Goal: Navigation & Orientation: Find specific page/section

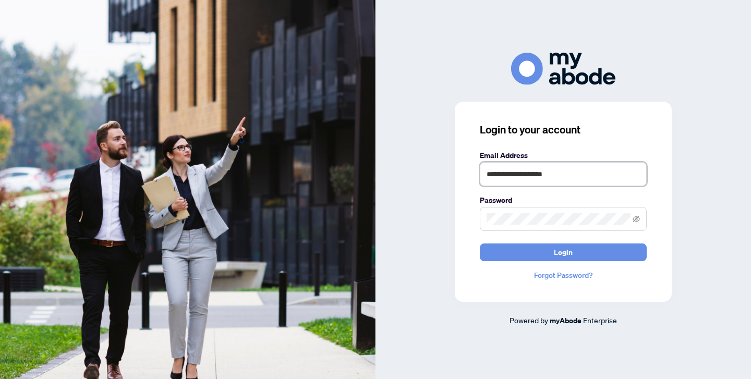
type input "**********"
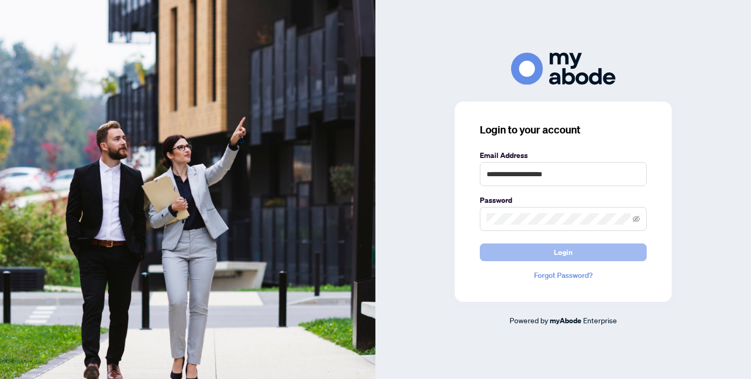
click at [535, 249] on button "Login" at bounding box center [563, 252] width 167 height 18
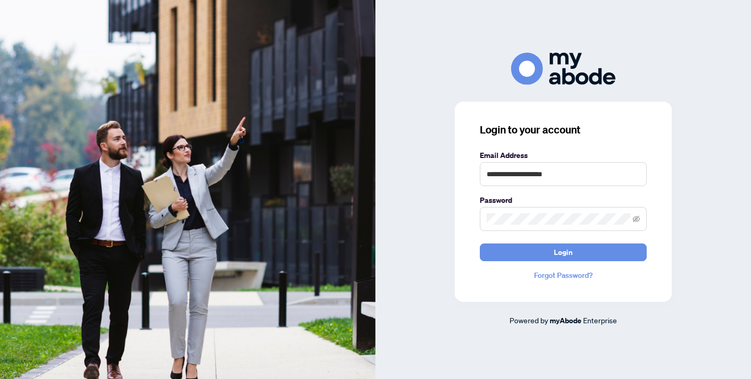
click at [632, 224] on span at bounding box center [635, 218] width 7 height 11
click at [636, 221] on icon "eye-invisible" at bounding box center [635, 218] width 7 height 7
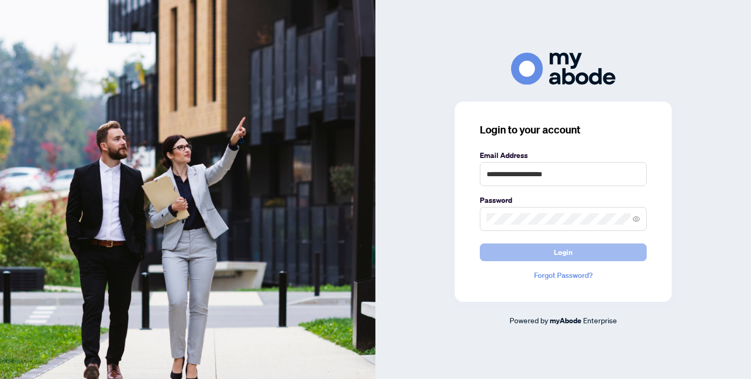
click at [556, 248] on span "Login" at bounding box center [563, 252] width 19 height 17
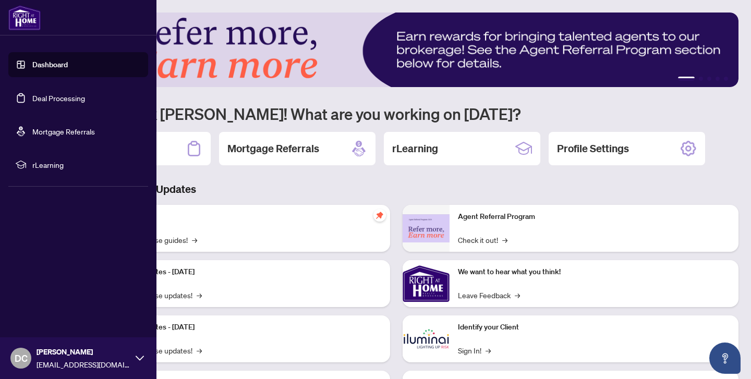
click at [42, 64] on link "Dashboard" at bounding box center [49, 64] width 35 height 9
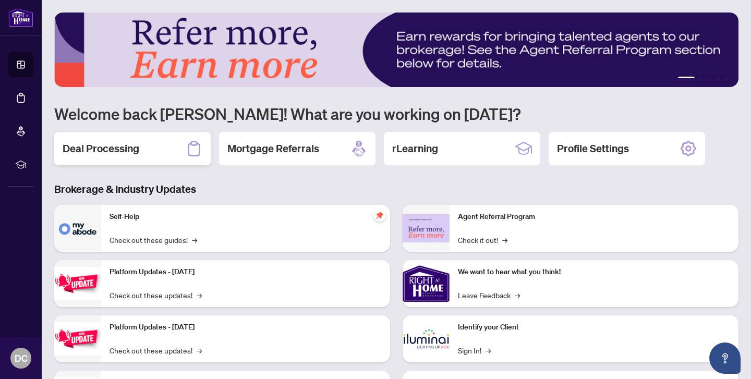
click at [152, 154] on div "Deal Processing" at bounding box center [132, 148] width 156 height 33
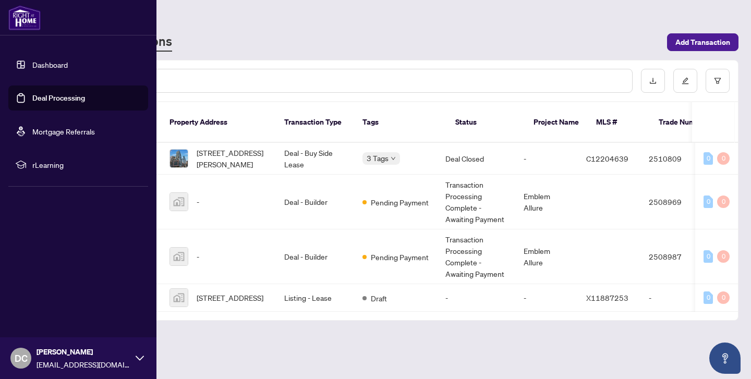
click at [36, 165] on span "rLearning" at bounding box center [86, 164] width 108 height 11
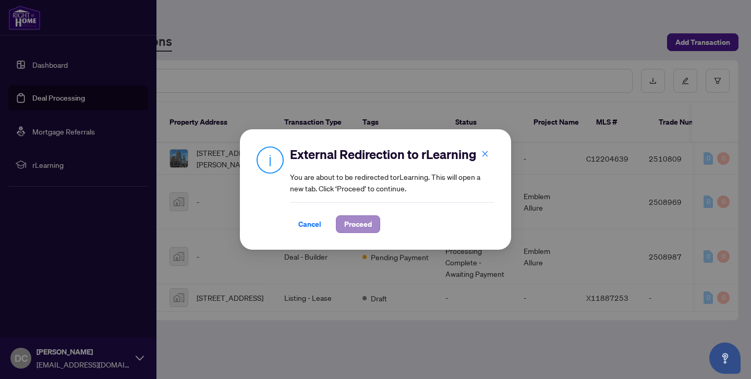
click at [347, 230] on span "Proceed" at bounding box center [358, 224] width 28 height 17
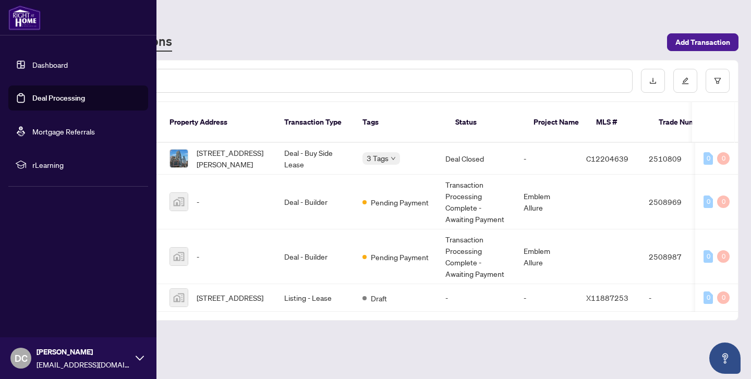
click at [54, 68] on link "Dashboard" at bounding box center [49, 64] width 35 height 9
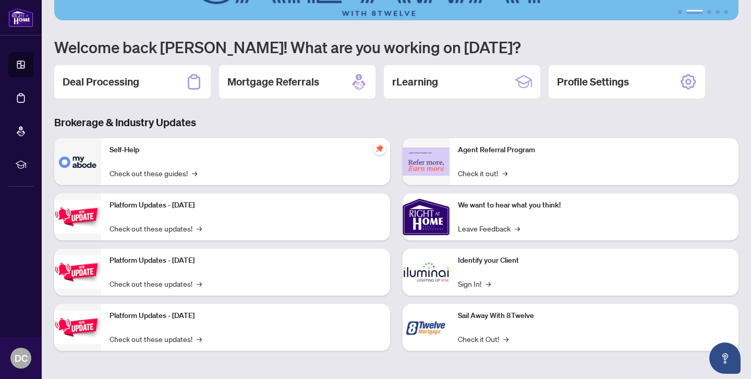
scroll to position [67, 0]
click at [472, 284] on link "Sign In! →" at bounding box center [474, 283] width 33 height 11
